Goal: Task Accomplishment & Management: Complete application form

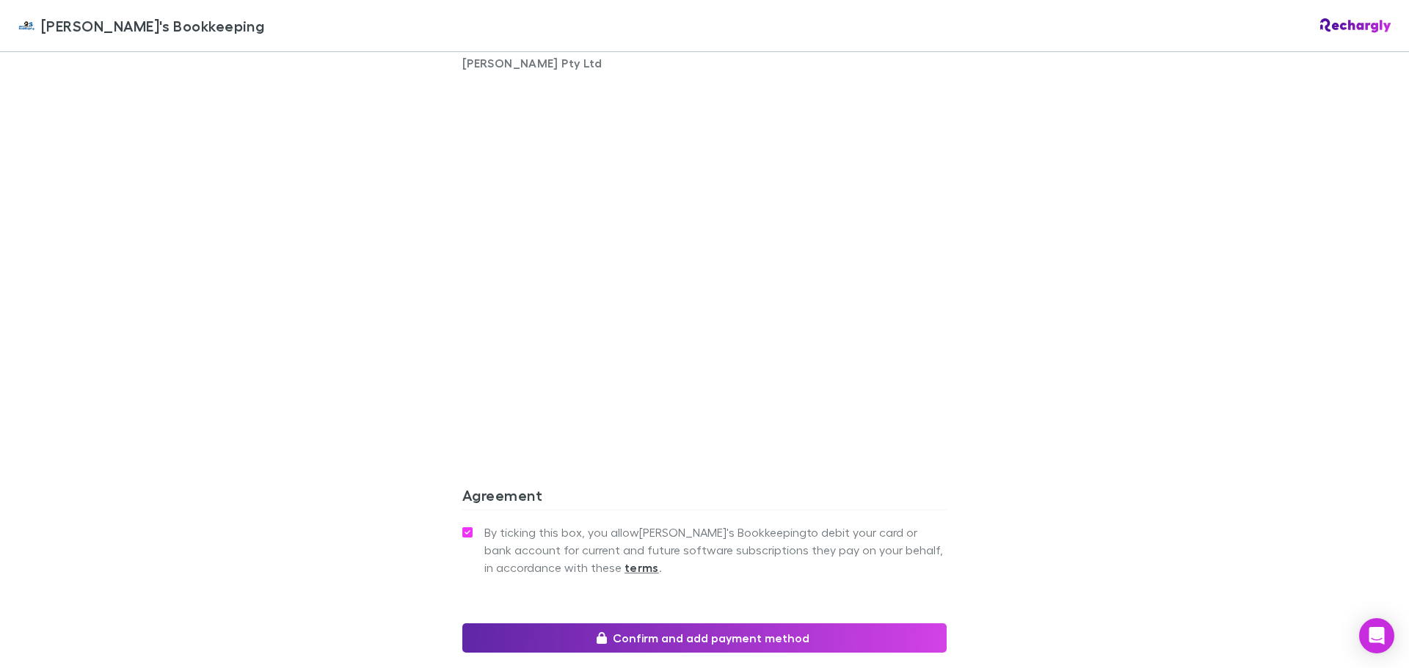
scroll to position [1146, 0]
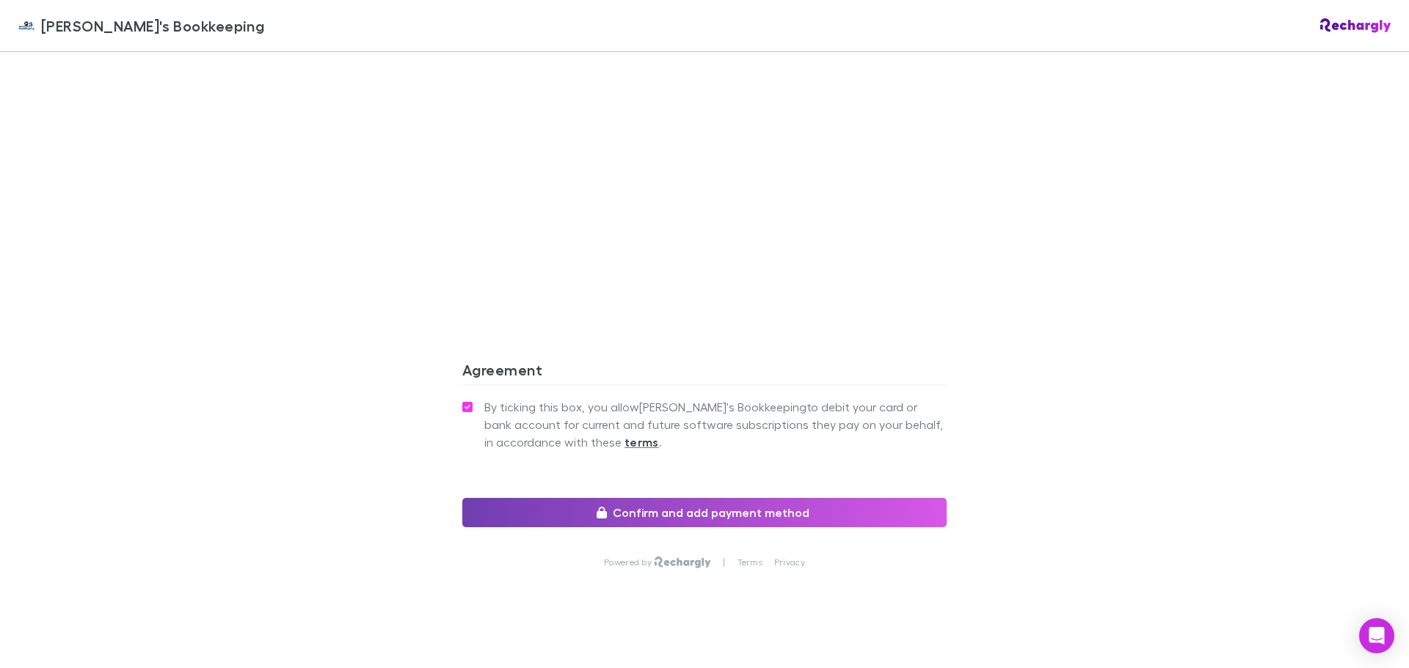
click at [674, 498] on button "Confirm and add payment method" at bounding box center [704, 512] width 484 height 29
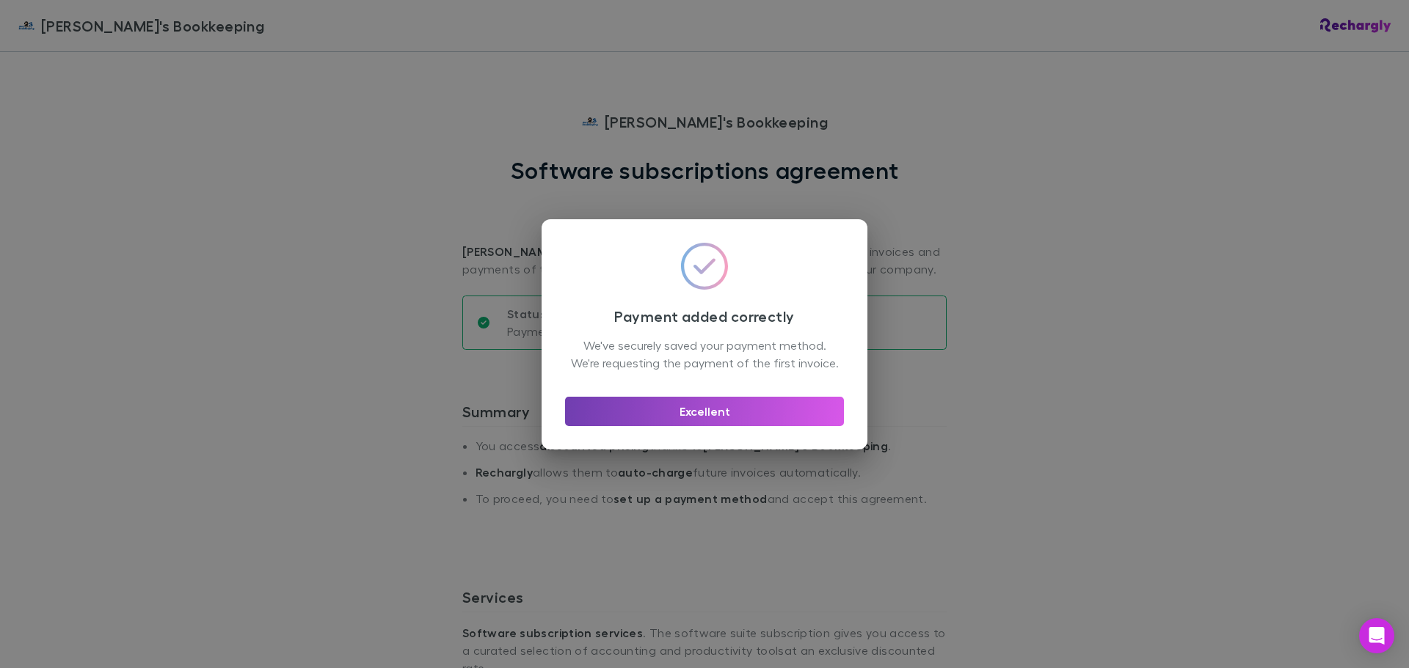
click at [660, 426] on button "Excellent" at bounding box center [704, 411] width 279 height 29
